Goal: Find specific page/section

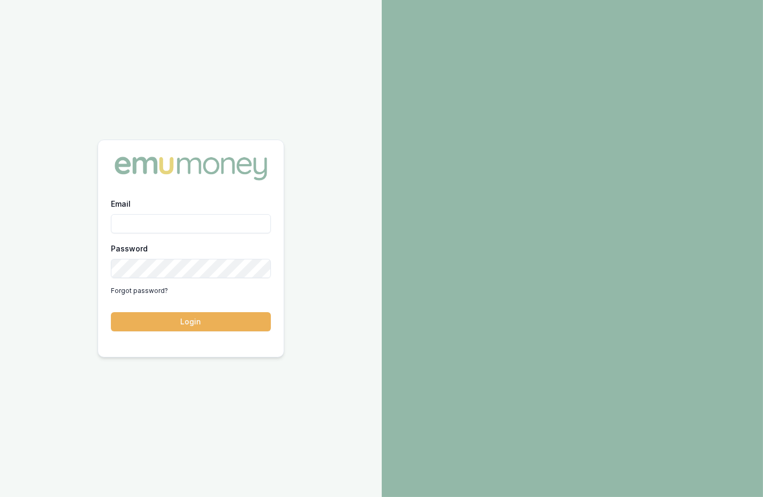
click at [189, 233] on div "Email Password Forgot password?" at bounding box center [191, 248] width 160 height 102
click at [0, 497] on com-1password-button at bounding box center [0, 497] width 0 height 0
type input "m@emumoney.com.au"
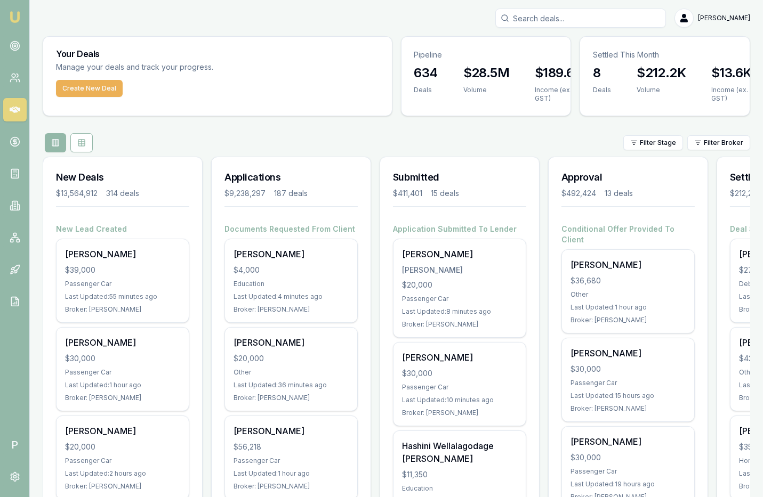
click at [542, 17] on input "Search deals" at bounding box center [580, 18] width 171 height 19
click at [534, 16] on input "[PERSON_NAME]" at bounding box center [580, 18] width 171 height 19
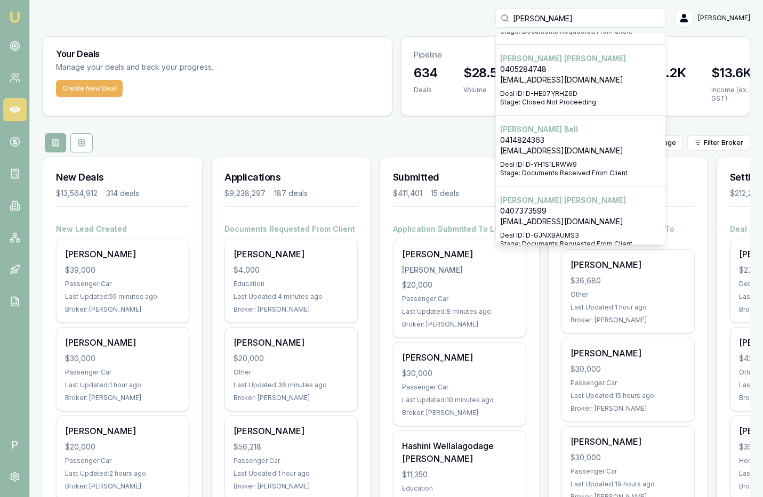
scroll to position [3, 0]
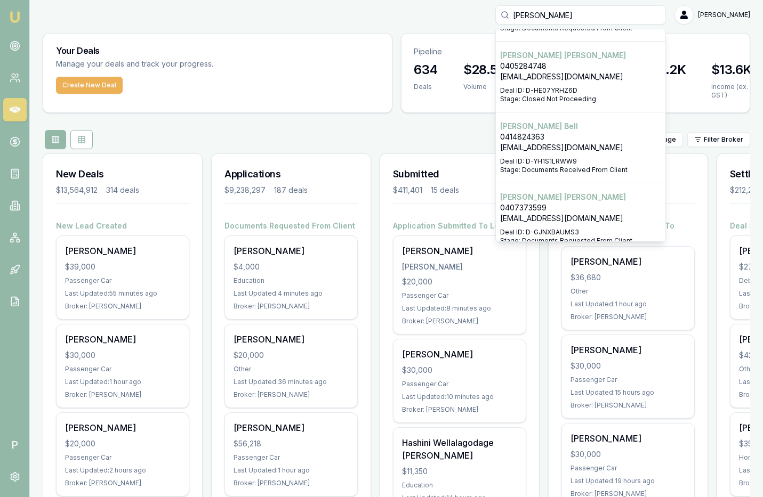
type input "[PERSON_NAME]"
click at [543, 132] on p "0414824363" at bounding box center [580, 137] width 161 height 11
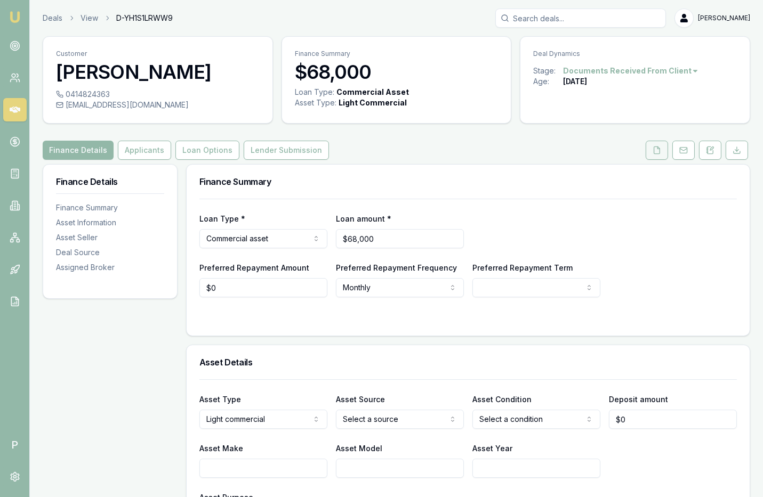
click at [664, 150] on button at bounding box center [656, 150] width 22 height 19
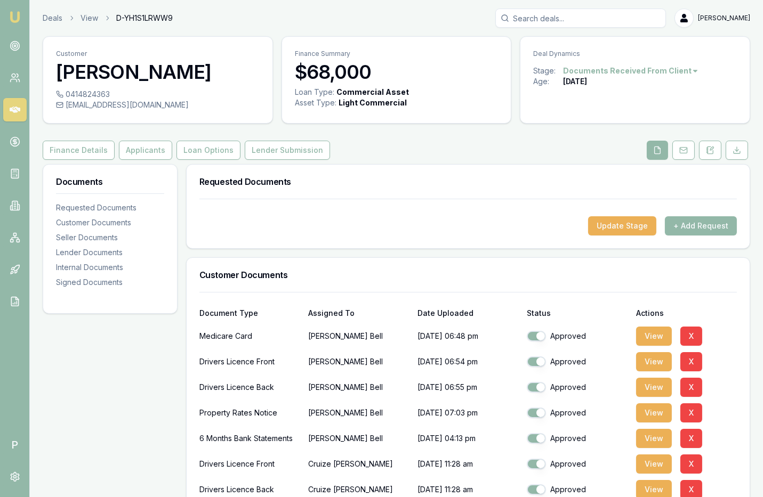
click at [162, 17] on span "D-YH1S1LRWW9" at bounding box center [144, 18] width 56 height 11
copy span "D-YH1S1LRWW9"
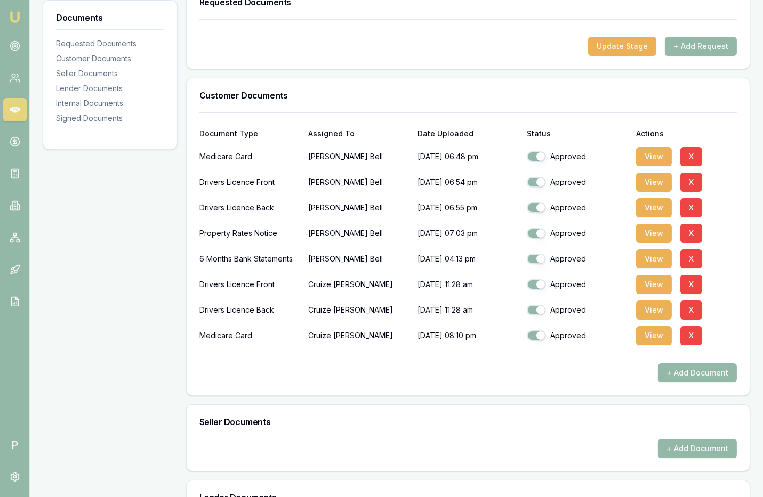
scroll to position [555, 0]
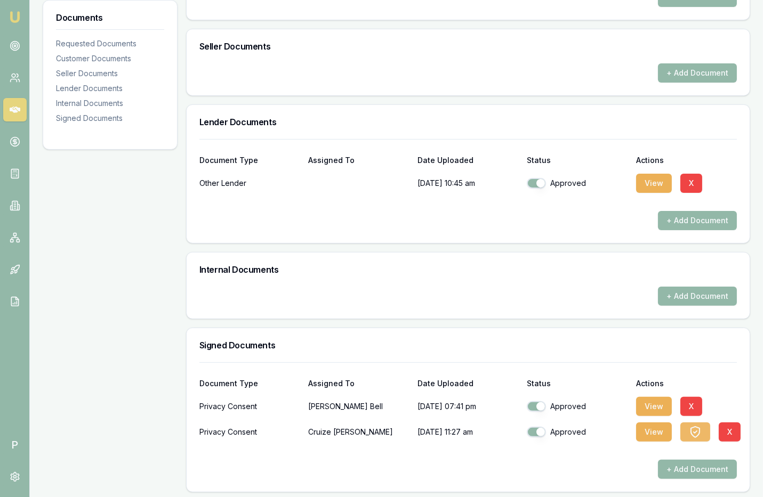
click at [691, 426] on icon "button" at bounding box center [695, 432] width 13 height 13
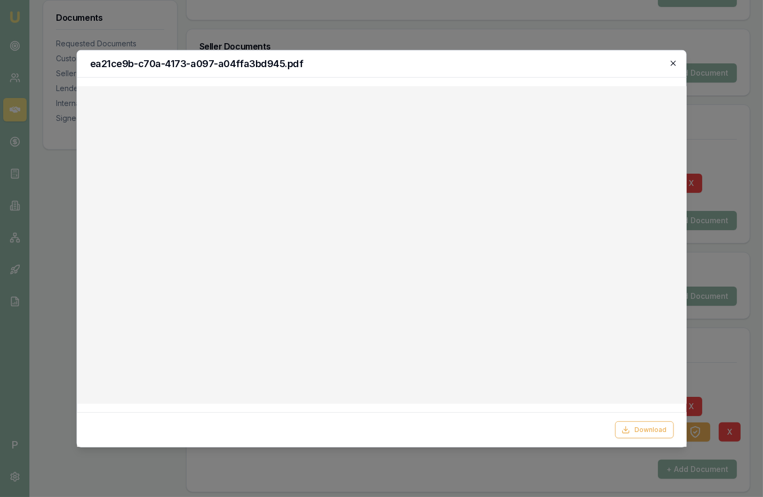
click at [672, 59] on icon "button" at bounding box center [673, 63] width 9 height 9
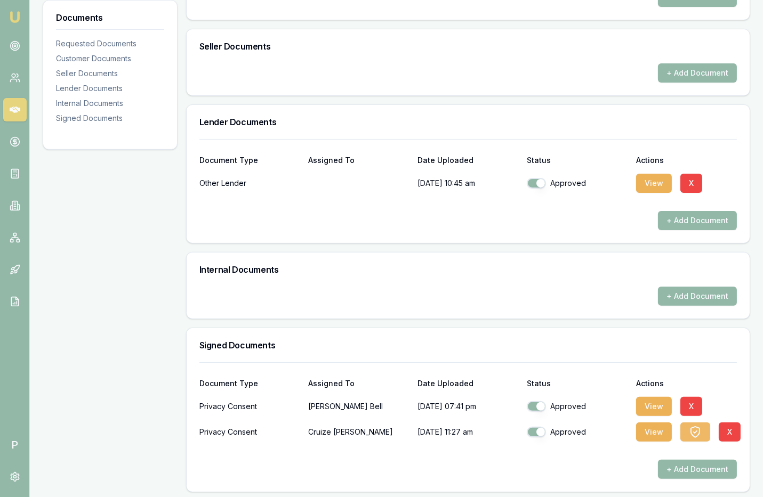
click at [691, 431] on icon "button" at bounding box center [695, 432] width 9 height 11
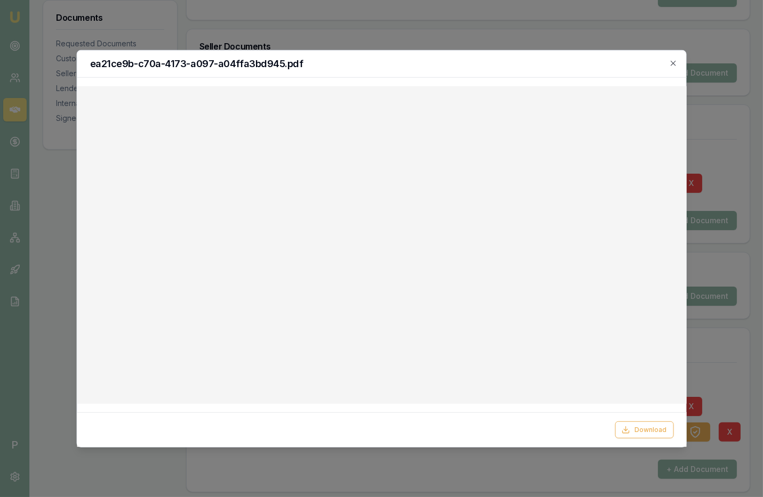
click at [510, 28] on div at bounding box center [381, 248] width 763 height 497
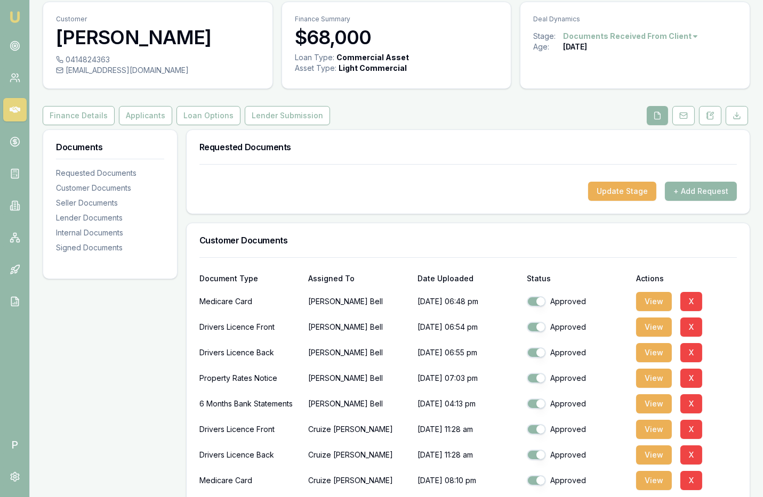
scroll to position [0, 0]
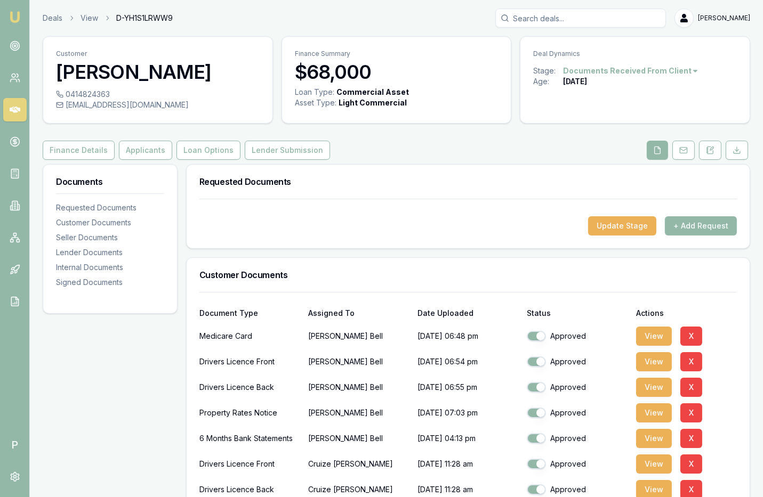
click at [154, 19] on span "D-YH1S1LRWW9" at bounding box center [144, 18] width 56 height 11
copy span "D-YH1S1LRWW9"
